Goal: Transaction & Acquisition: Download file/media

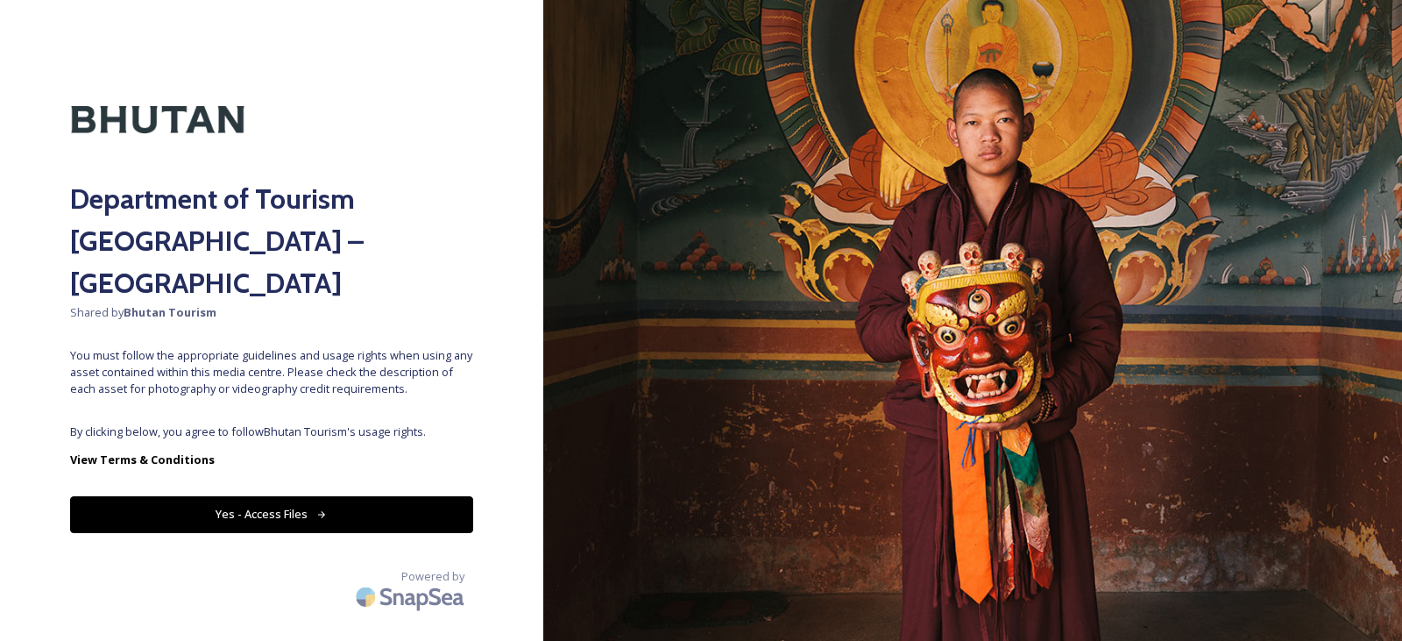
click at [349, 496] on button "Yes - Access Files" at bounding box center [271, 514] width 403 height 36
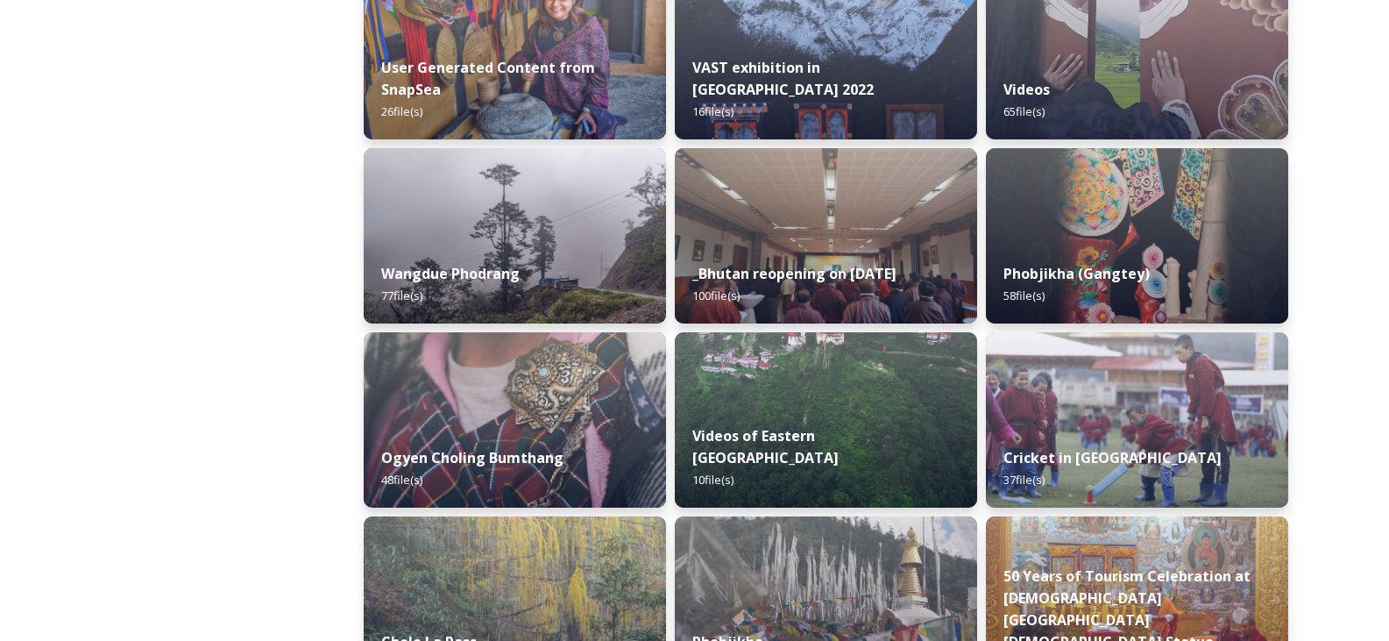
scroll to position [2523, 0]
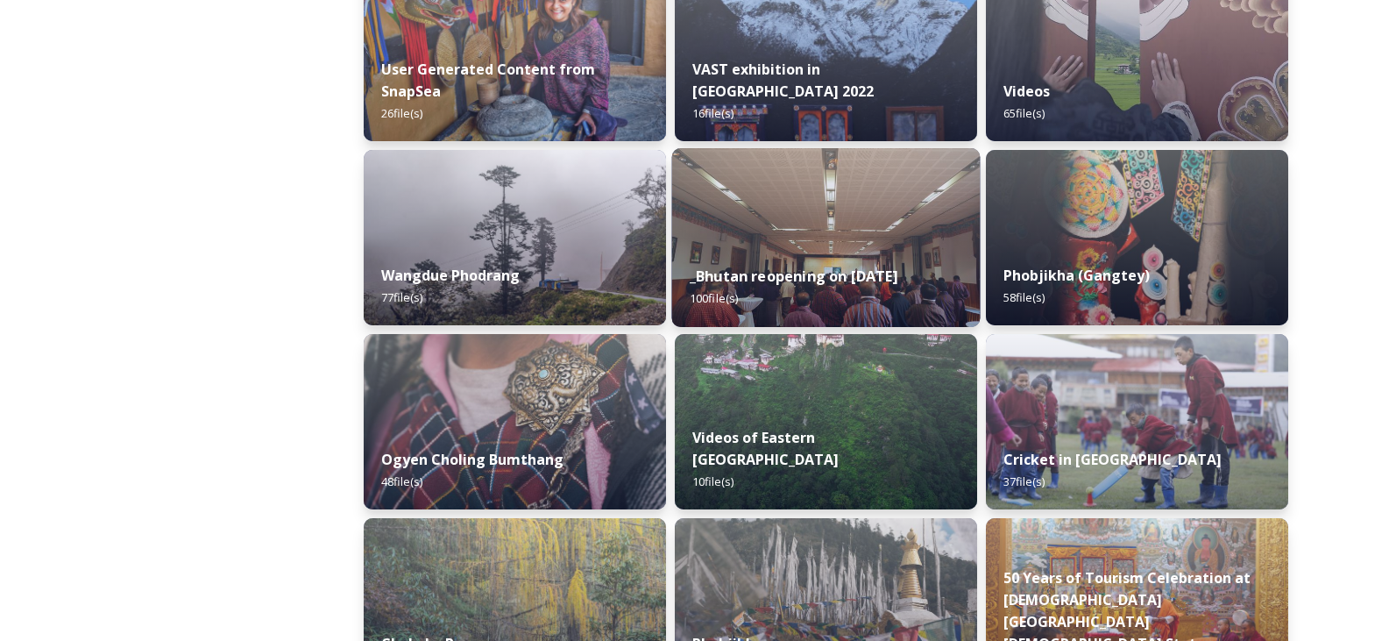
click at [801, 233] on img at bounding box center [826, 237] width 308 height 179
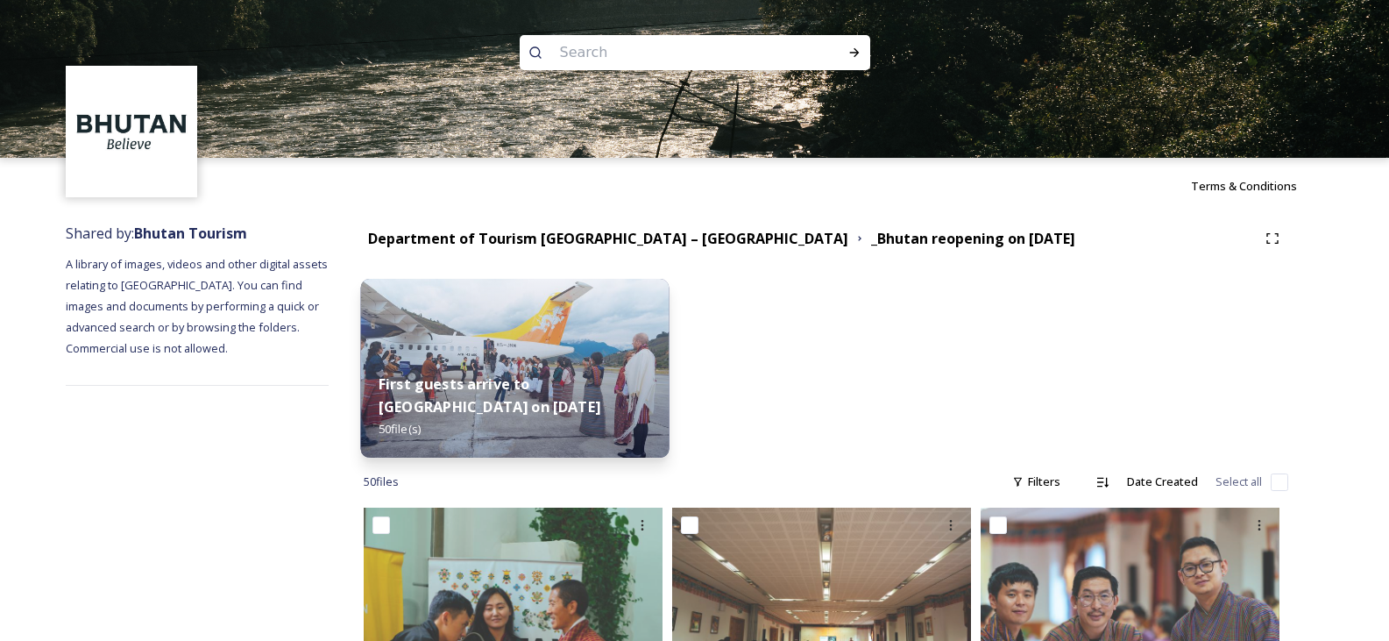
click at [557, 356] on img at bounding box center [515, 368] width 308 height 179
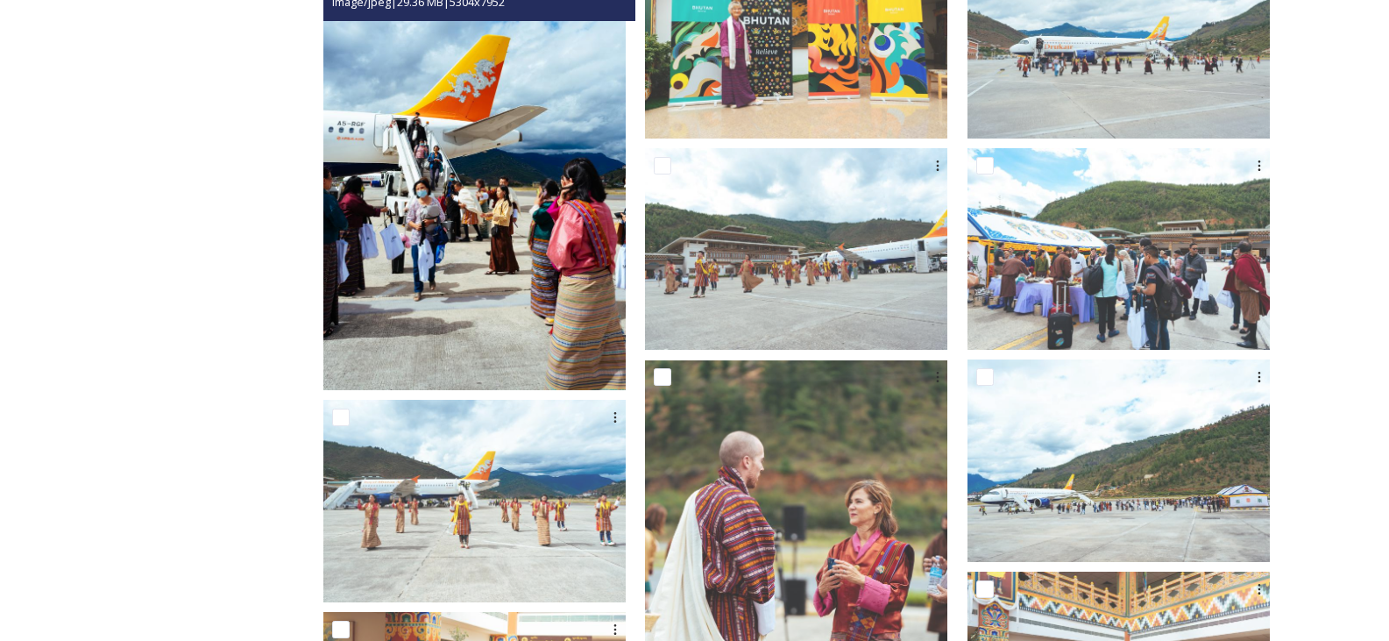
scroll to position [438, 0]
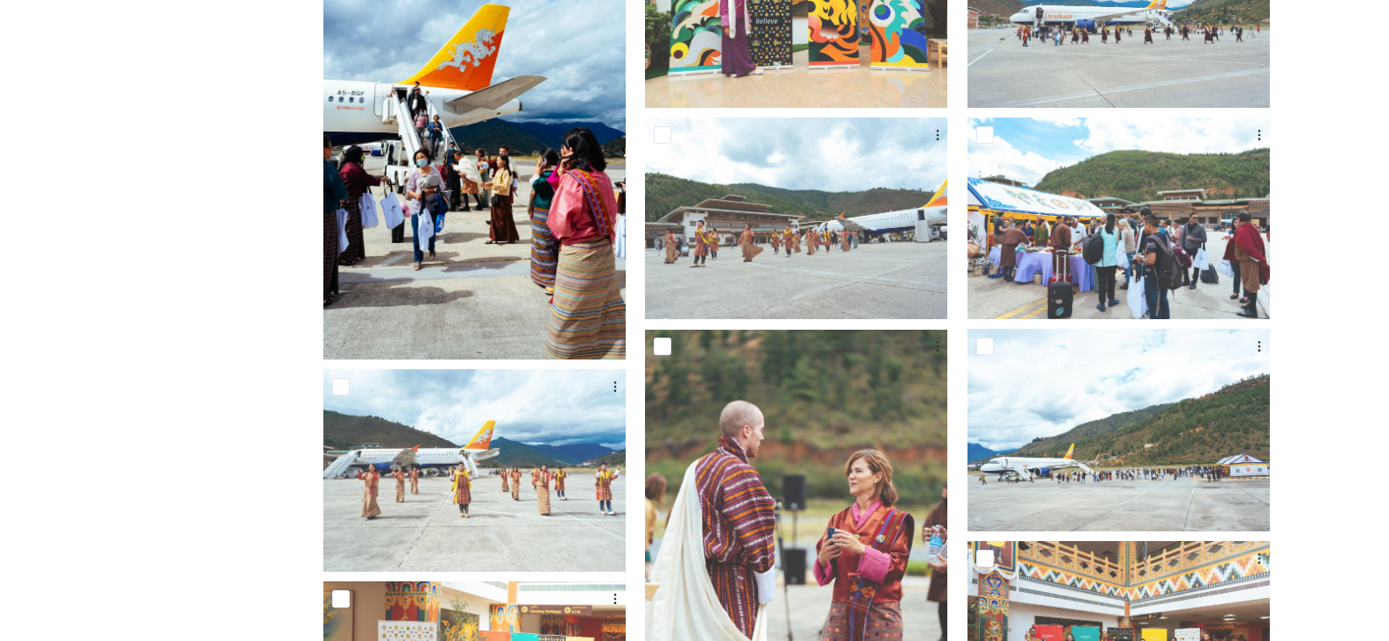
click at [576, 265] on img at bounding box center [474, 132] width 302 height 453
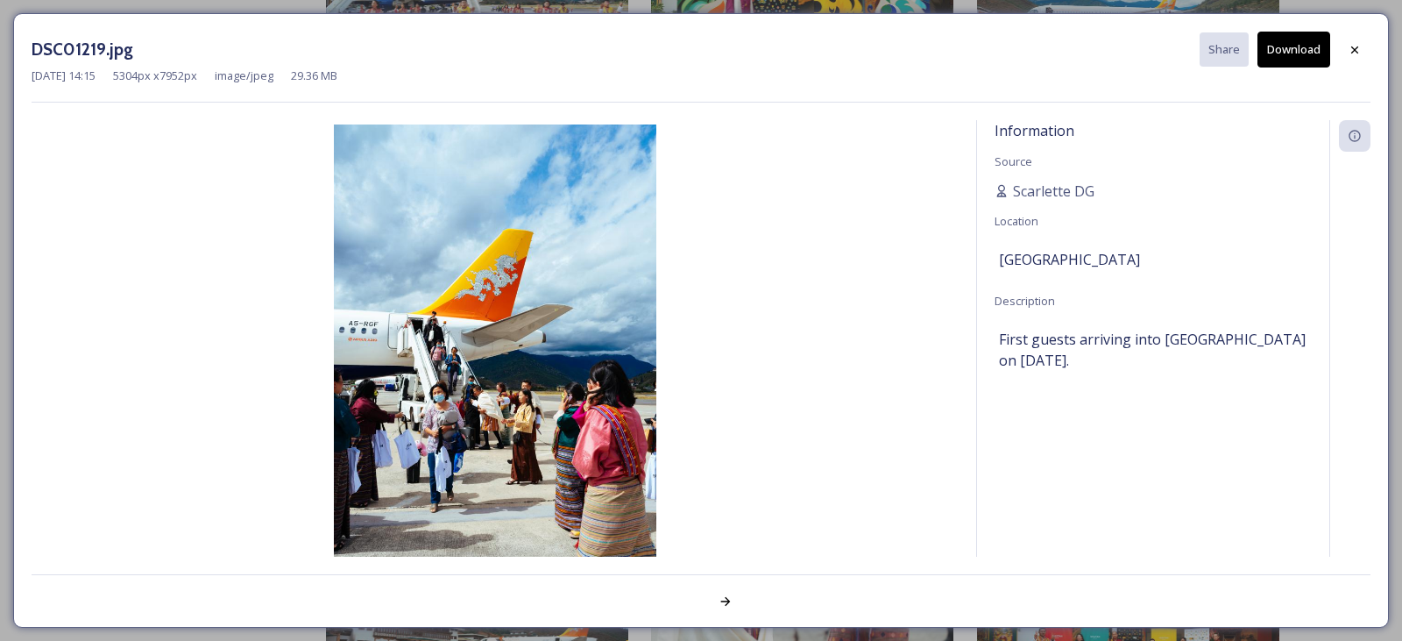
click at [1298, 59] on button "Download" at bounding box center [1294, 50] width 73 height 36
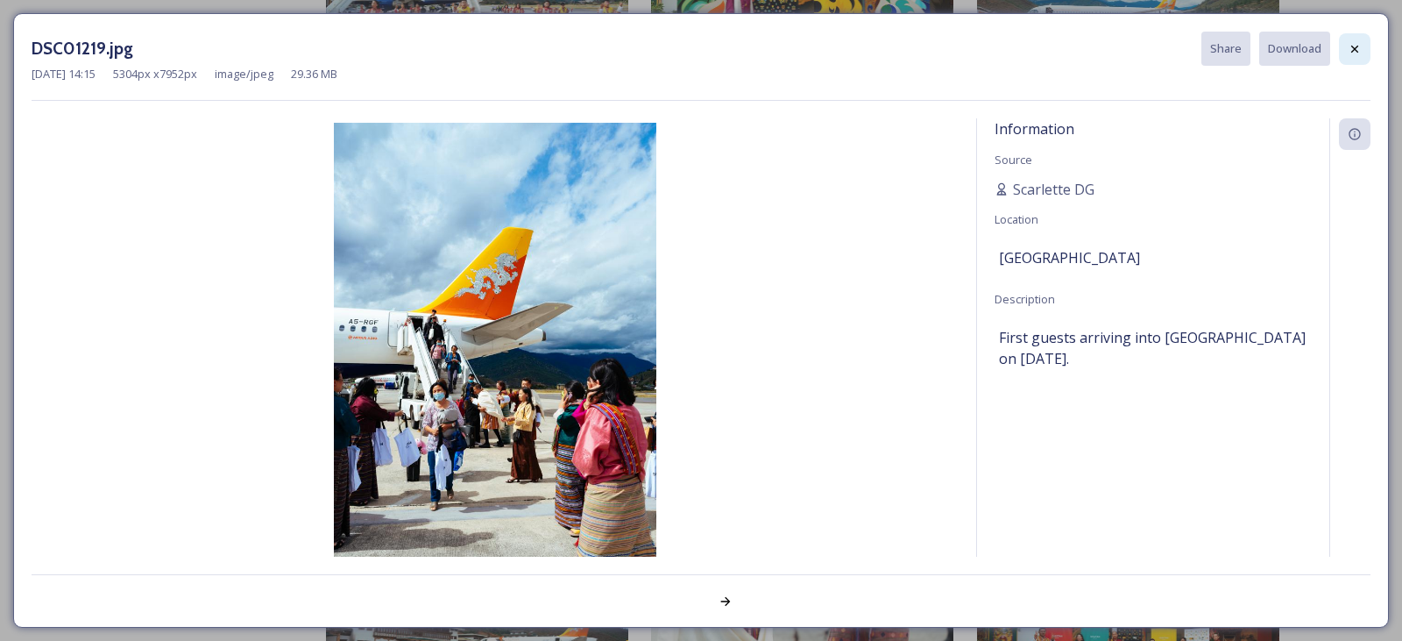
click at [1352, 49] on icon at bounding box center [1355, 49] width 14 height 14
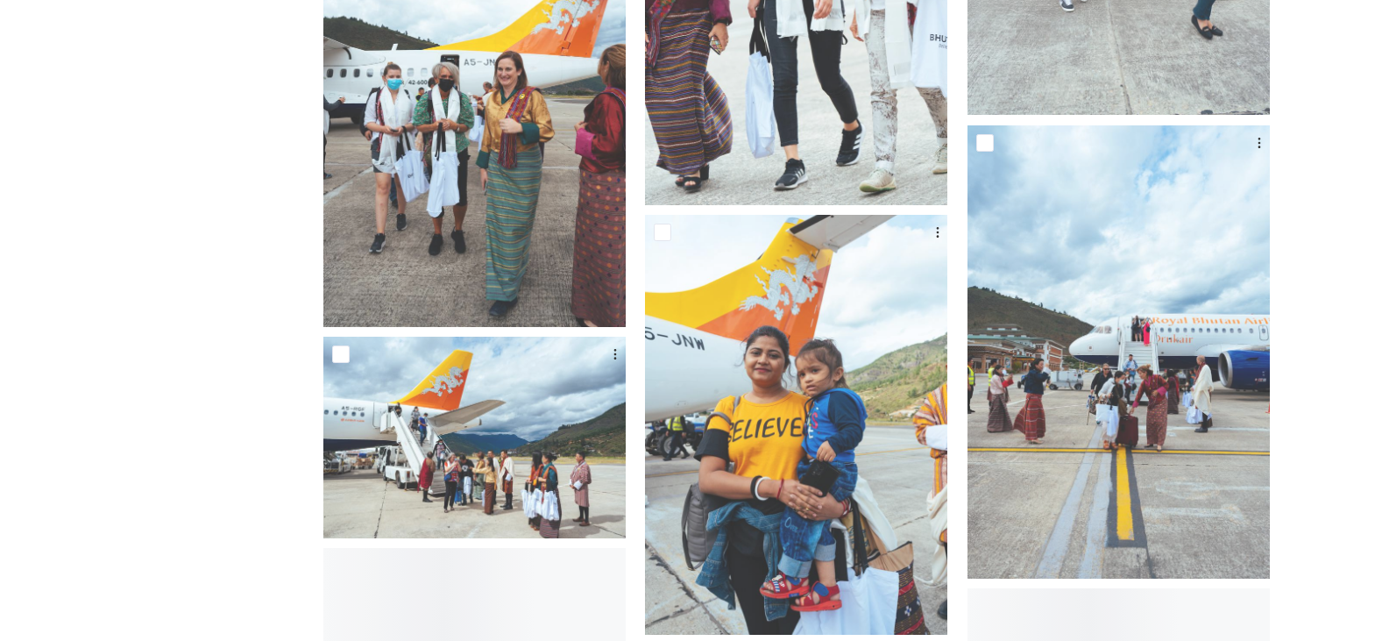
scroll to position [2980, 0]
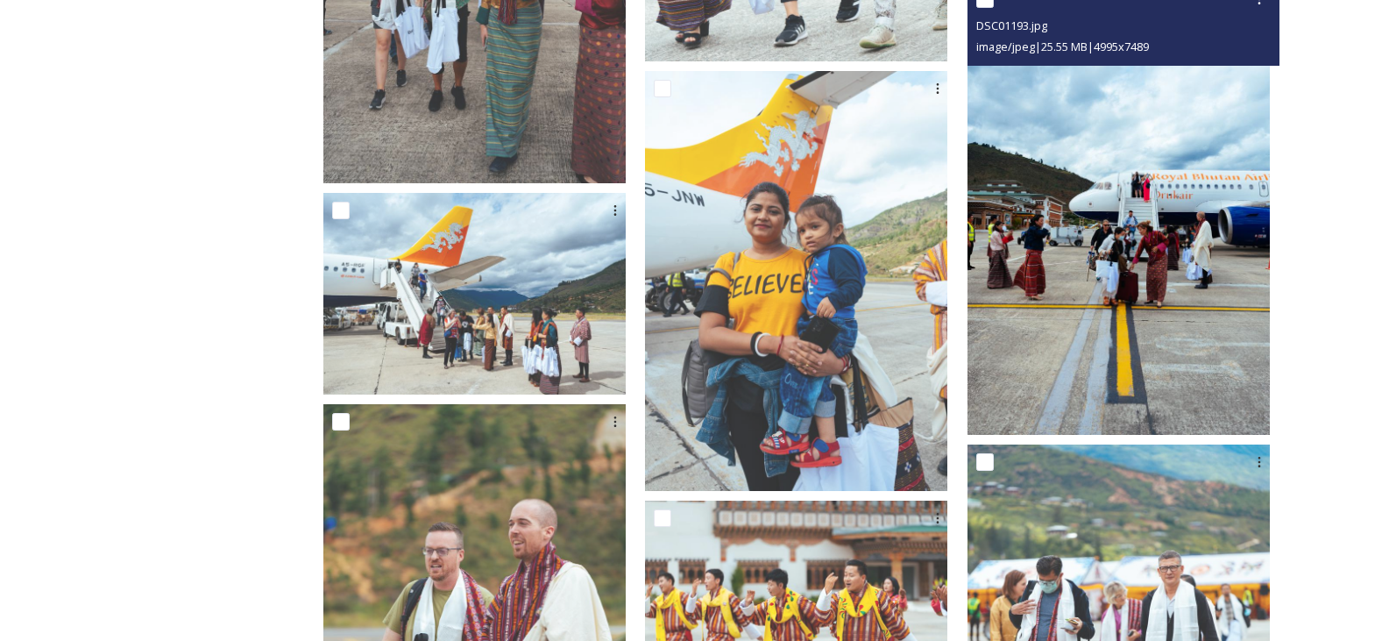
click at [1205, 280] on img at bounding box center [1119, 208] width 302 height 453
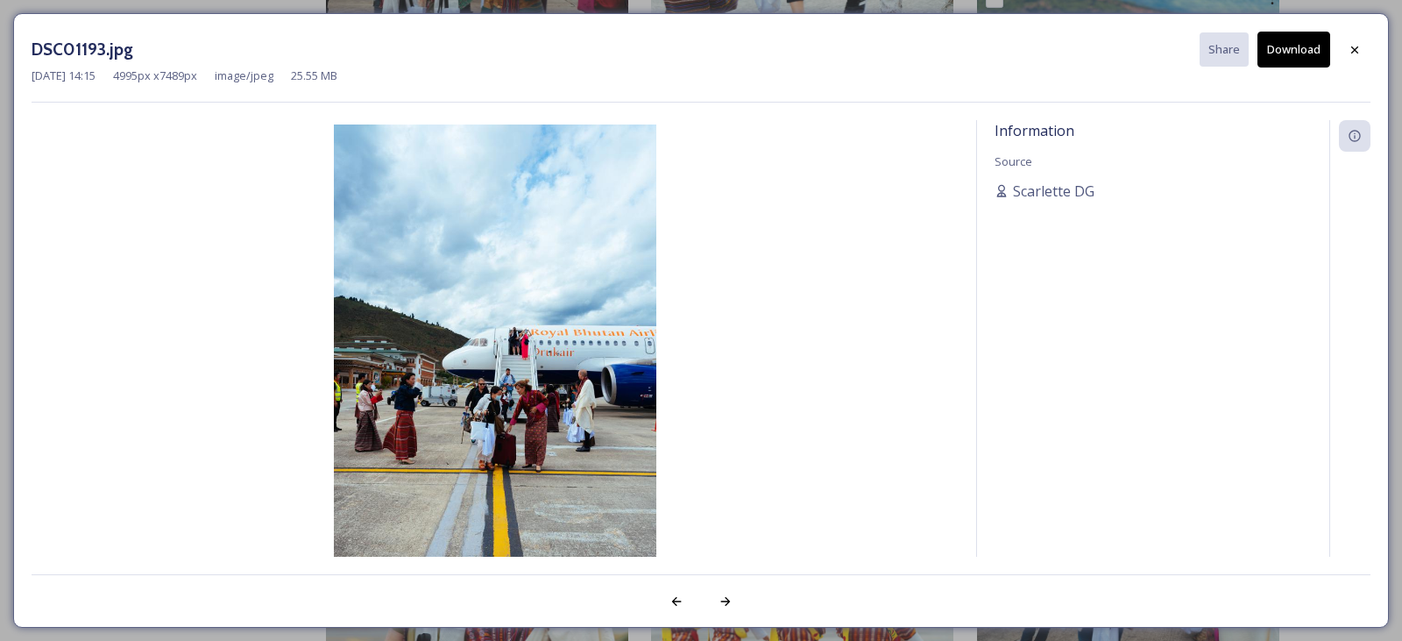
click at [1295, 48] on button "Download" at bounding box center [1294, 50] width 73 height 36
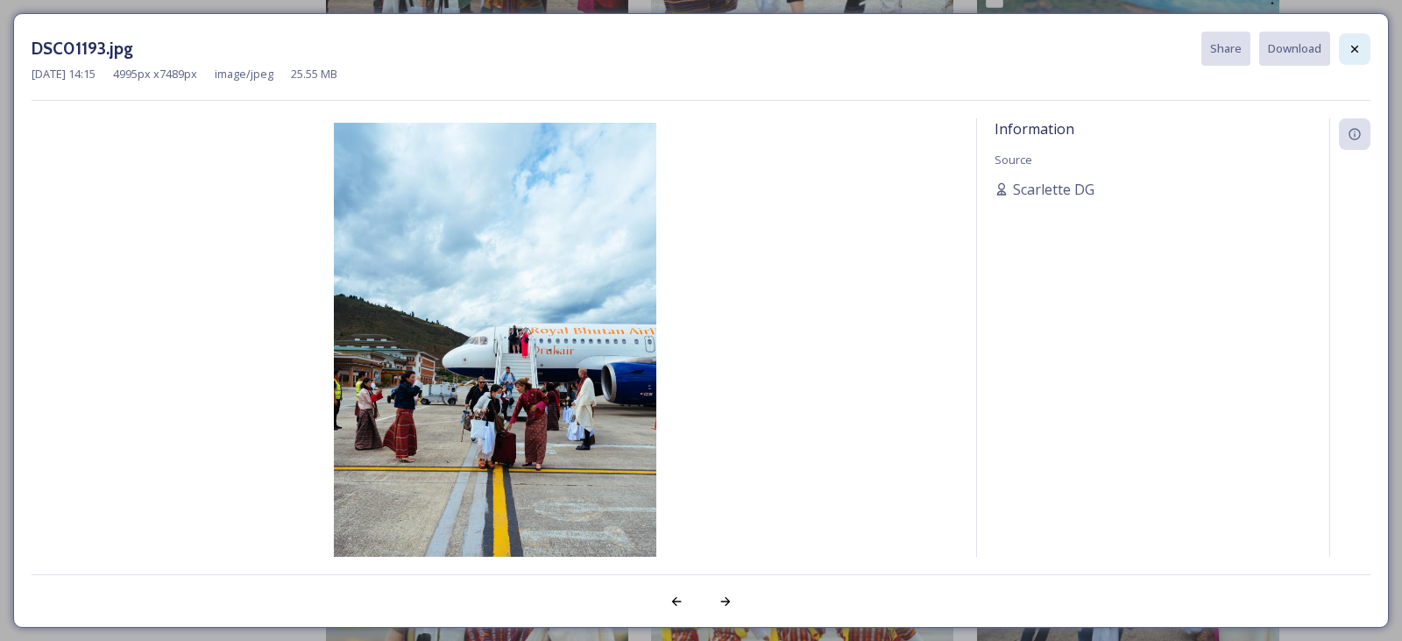
click at [1351, 51] on icon at bounding box center [1355, 49] width 14 height 14
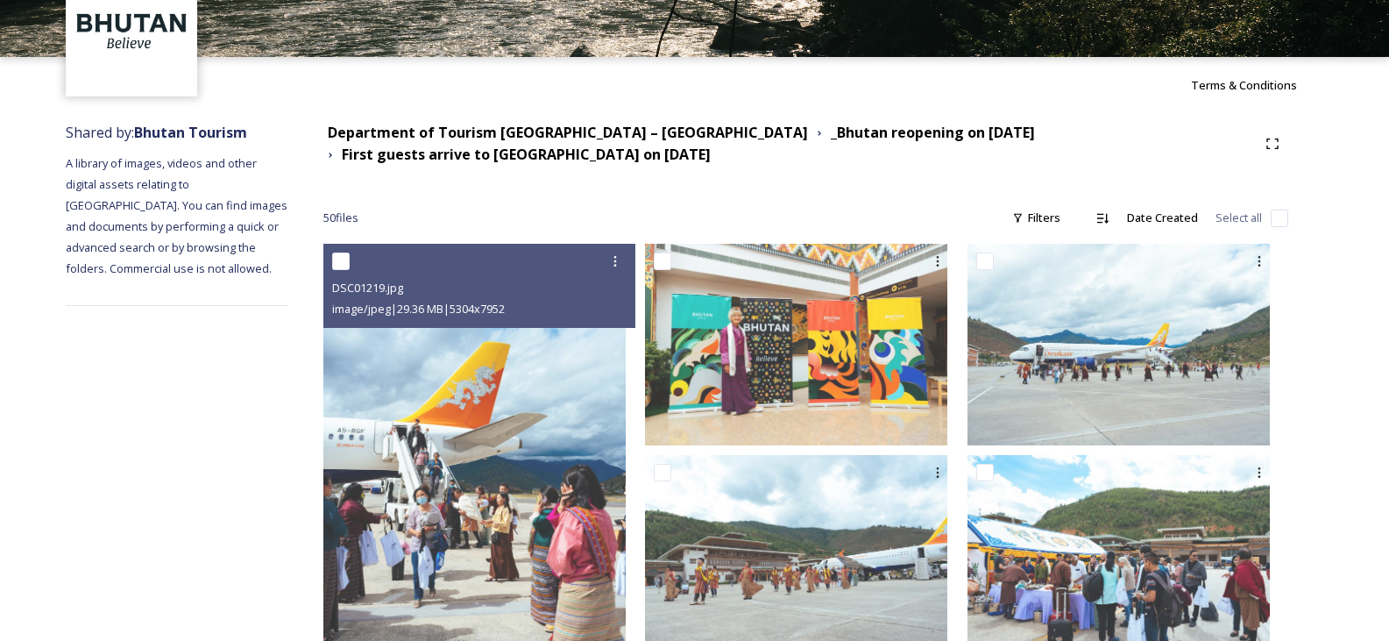
scroll to position [276, 0]
